Goal: Check status: Check status

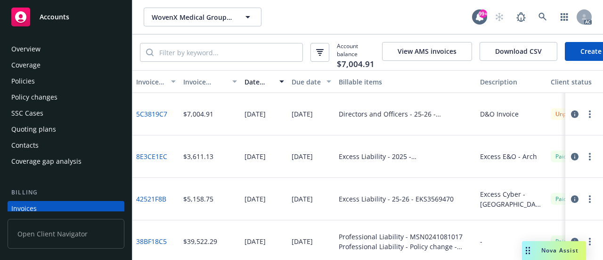
scroll to position [63, 0]
